Goal: Go to known website: Access a specific website the user already knows

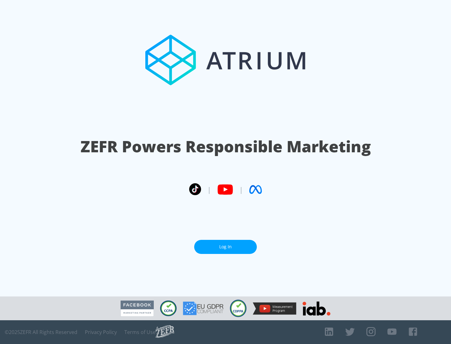
click at [225, 244] on link "Log In" at bounding box center [225, 247] width 63 height 14
